Goal: Transaction & Acquisition: Purchase product/service

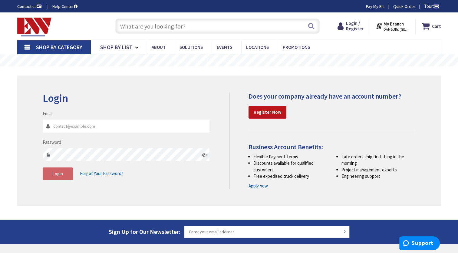
click at [199, 28] on input "text" at bounding box center [217, 25] width 205 height 15
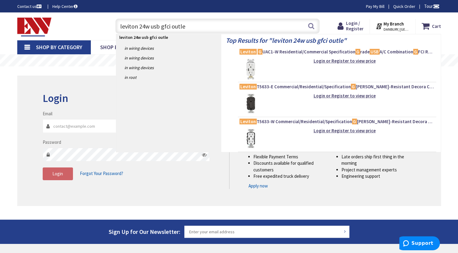
type input "leviton 24w usb gfci outlet"
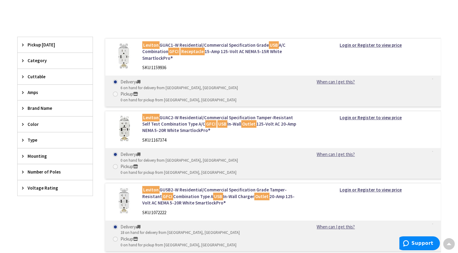
scroll to position [131, 0]
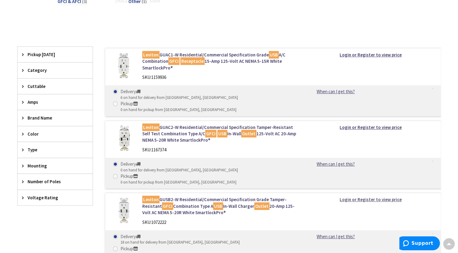
click at [365, 196] on strong "Login or Register to view price" at bounding box center [371, 199] width 62 height 6
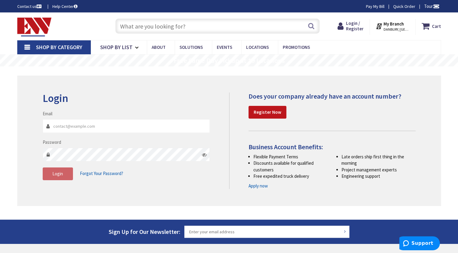
click at [395, 26] on strong "My Branch" at bounding box center [394, 24] width 20 height 6
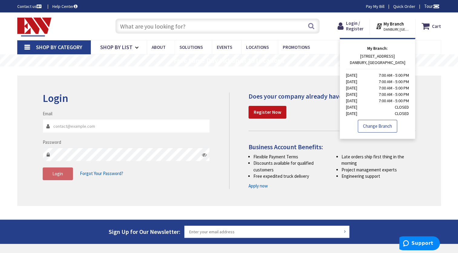
click at [370, 130] on link "Change Branch" at bounding box center [377, 126] width 39 height 13
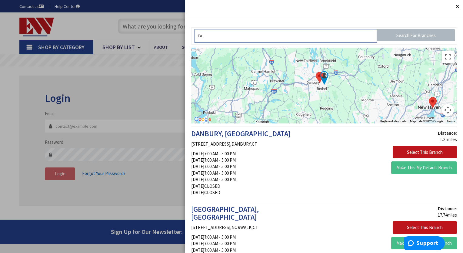
type input "E"
type input "06457"
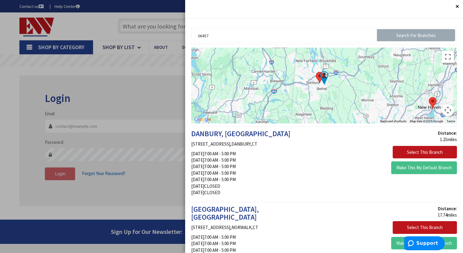
click at [435, 31] on input "Search For Branches" at bounding box center [416, 35] width 78 height 12
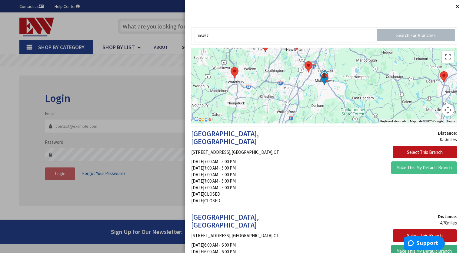
click at [397, 245] on button "Make This My Default Branch" at bounding box center [424, 251] width 66 height 13
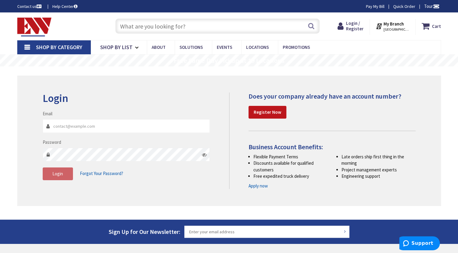
click at [130, 22] on input "text" at bounding box center [217, 25] width 205 height 15
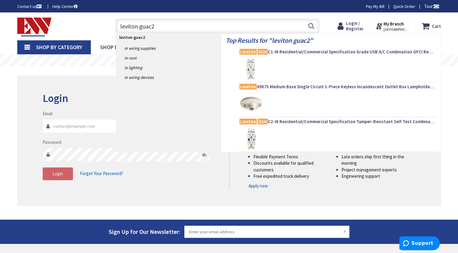
type input "leviton guac2 w"
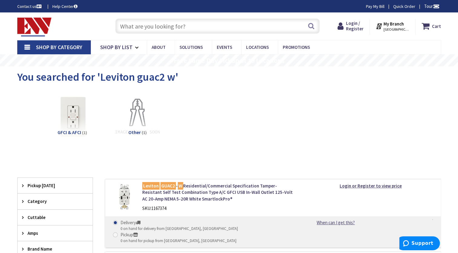
click at [122, 22] on input "text" at bounding box center [217, 25] width 205 height 15
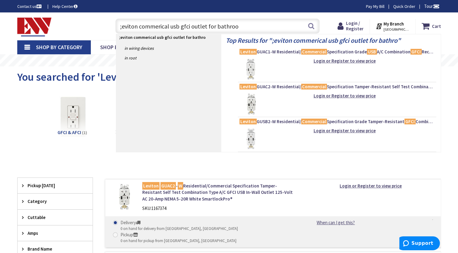
type input ";eviton commerical usb gfci outlet for bathroom"
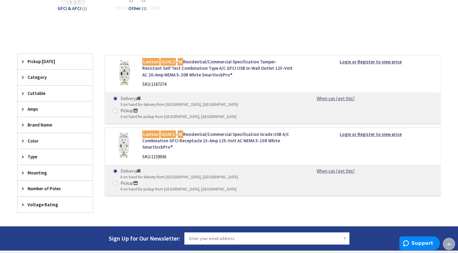
scroll to position [123, 0]
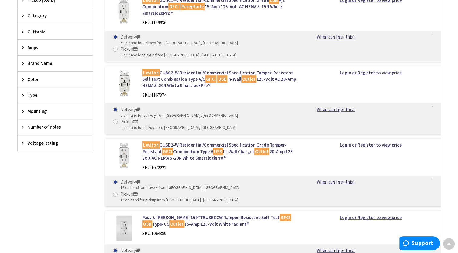
scroll to position [194, 0]
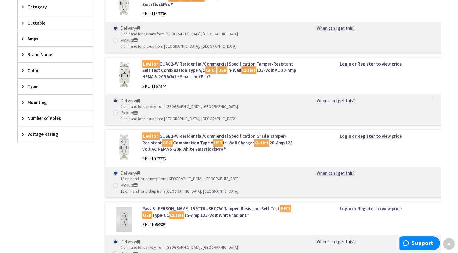
click at [191, 170] on div "Delivery" at bounding box center [180, 173] width 119 height 6
click at [118, 171] on input "Delivery 18 on hand for delivery from Middletown, CT" at bounding box center [117, 173] width 4 height 4
click at [118, 183] on span at bounding box center [115, 185] width 5 height 5
click at [118, 183] on input "Pickup 18 on hand for pickup from Middletown, CT" at bounding box center [117, 185] width 4 height 4
radio input "true"
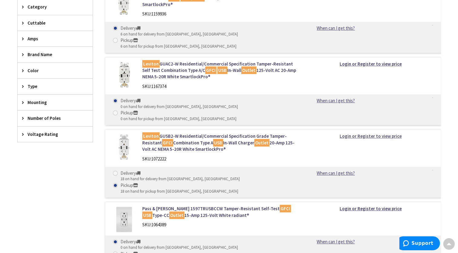
click at [376, 133] on strong "Login or Register to view price" at bounding box center [371, 136] width 62 height 6
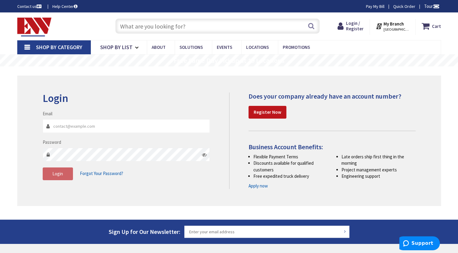
click at [80, 129] on input "Email" at bounding box center [127, 126] width 168 height 14
drag, startPoint x: 80, startPoint y: 129, endPoint x: 75, endPoint y: 131, distance: 5.6
click at [75, 131] on input "Email" at bounding box center [127, 126] width 168 height 14
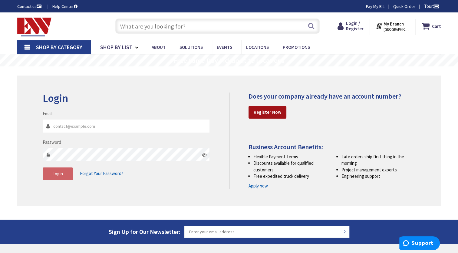
click at [268, 113] on strong "Register Now" at bounding box center [268, 112] width 28 height 6
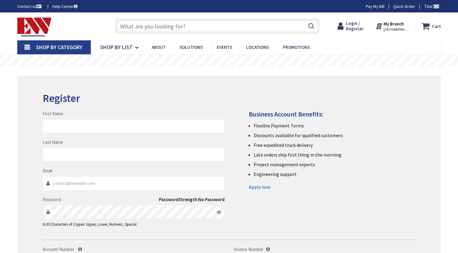
click at [101, 146] on div "Last Name" at bounding box center [134, 150] width 182 height 22
click at [99, 17] on div "Toggle Nav" at bounding box center [60, 26] width 95 height 20
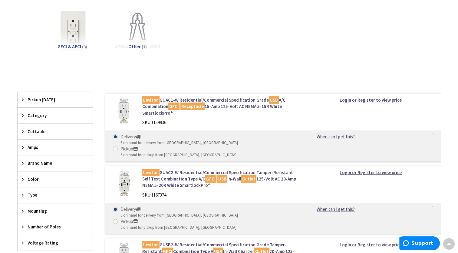
click at [368, 241] on strong "Login or Register to view price" at bounding box center [371, 244] width 62 height 6
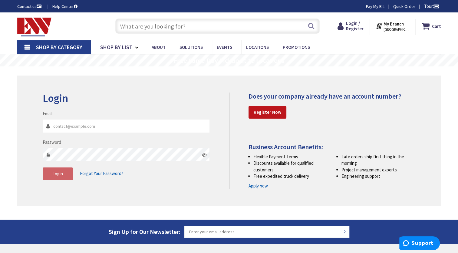
click at [189, 128] on input "Email" at bounding box center [127, 126] width 168 height 14
type input "jan@josephsautobody1982.com"
click at [204, 153] on icon at bounding box center [204, 154] width 5 height 5
click at [57, 172] on span "Login" at bounding box center [57, 174] width 11 height 6
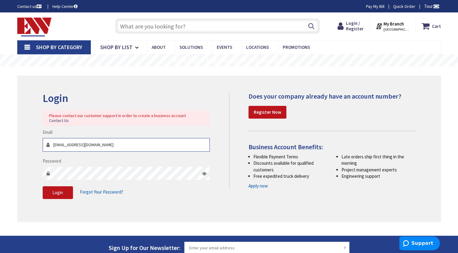
click at [121, 141] on input "jan@josephsautobody1982.com" at bounding box center [127, 145] width 168 height 14
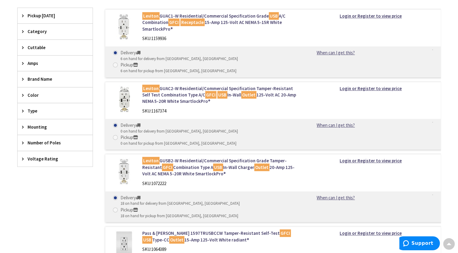
scroll to position [170, 0]
